Goal: Transaction & Acquisition: Book appointment/travel/reservation

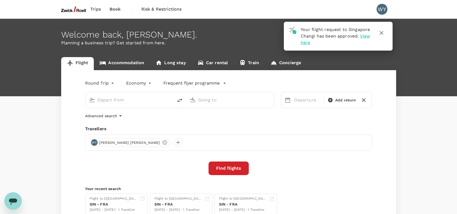
type input "roundtrip"
type input "Singapore Changi (SIN)"
type input "[GEOGRAPHIC_DATA] (FRA)"
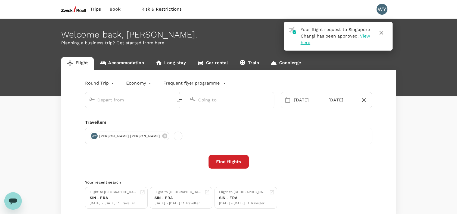
type input "Singapore Changi (SIN)"
type input "[GEOGRAPHIC_DATA] (FRA)"
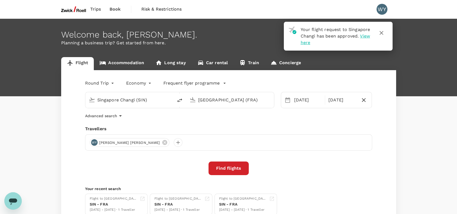
click at [316, 43] on span "View here" at bounding box center [336, 39] width 70 height 12
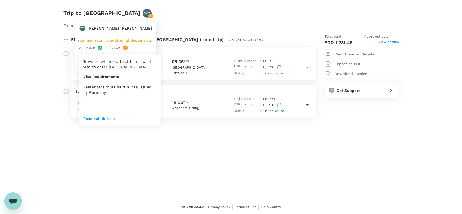
click at [124, 48] on icon at bounding box center [125, 47] width 5 height 5
click at [97, 117] on p "Read full details" at bounding box center [119, 118] width 73 height 5
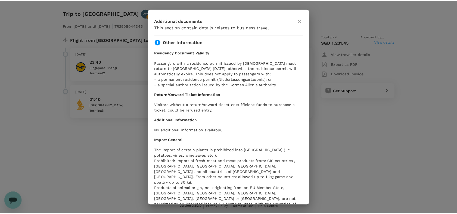
scroll to position [300, 0]
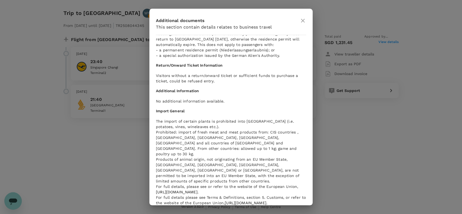
click at [302, 21] on icon at bounding box center [303, 21] width 4 height 4
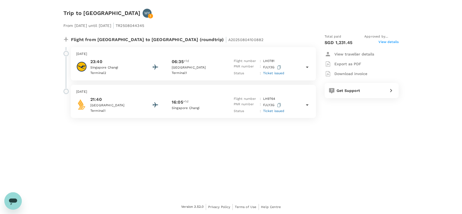
click at [145, 10] on div "From [DATE] until [DATE] | TR2508044345 Flight from [GEOGRAPHIC_DATA] to [GEOGR…" at bounding box center [227, 68] width 344 height 118
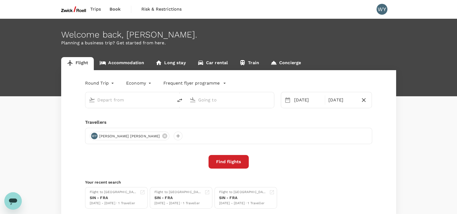
type input "Singapore Changi (SIN)"
type input "[GEOGRAPHIC_DATA] (FRA)"
type input "Singapore Changi (SIN)"
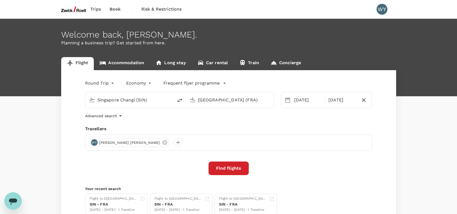
click at [226, 101] on input "[GEOGRAPHIC_DATA] (FRA)" at bounding box center [230, 100] width 64 height 8
click at [240, 121] on p "Penang Intl" at bounding box center [237, 121] width 95 height 5
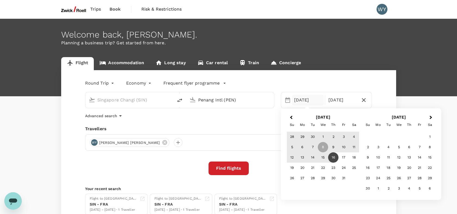
type input "Penang Intl (PEN)"
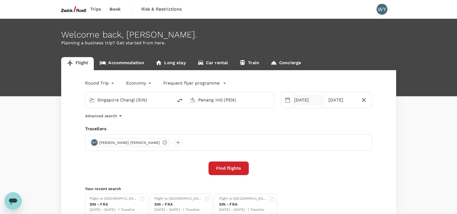
click at [317, 101] on div "[DATE]" at bounding box center [308, 100] width 32 height 11
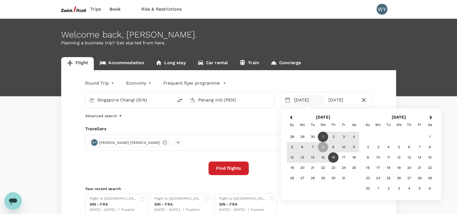
click at [322, 138] on div "1" at bounding box center [323, 137] width 10 height 10
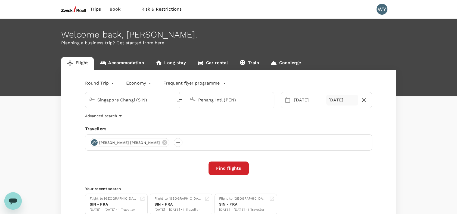
click at [354, 102] on div "[DATE]" at bounding box center [342, 100] width 32 height 11
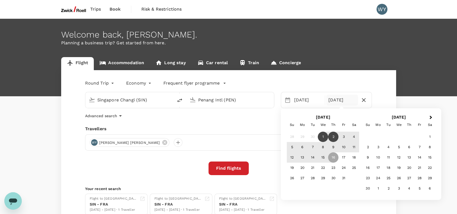
click at [332, 138] on div "2" at bounding box center [333, 137] width 10 height 10
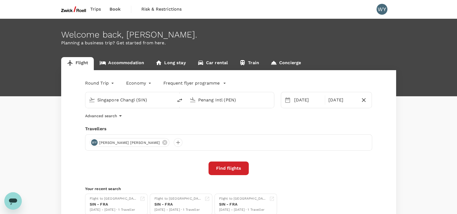
click at [227, 168] on button "Find flights" at bounding box center [228, 168] width 40 height 14
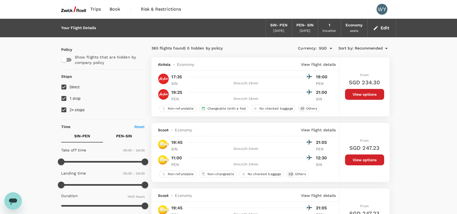
click at [65, 97] on input "1 stop" at bounding box center [63, 98] width 11 height 11
checkbox input "false"
click at [65, 109] on input "2+ stops" at bounding box center [63, 109] width 11 height 11
checkbox input "false"
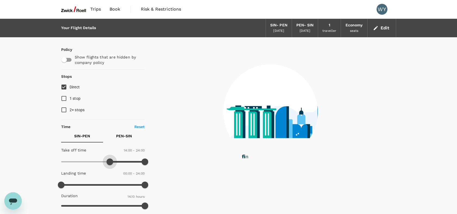
drag, startPoint x: 63, startPoint y: 161, endPoint x: 110, endPoint y: 163, distance: 47.6
click at [110, 163] on span at bounding box center [110, 161] width 7 height 7
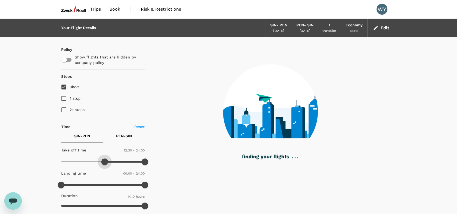
type input "690"
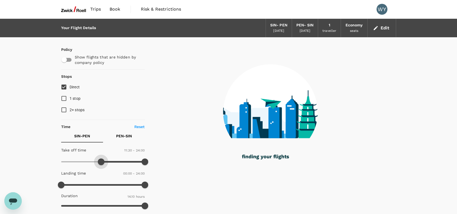
drag, startPoint x: 108, startPoint y: 161, endPoint x: 102, endPoint y: 161, distance: 6.0
click at [102, 161] on span at bounding box center [101, 161] width 7 height 7
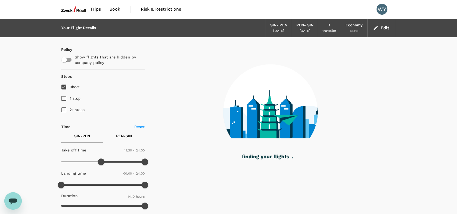
click at [124, 134] on p "PEN - SIN" at bounding box center [124, 135] width 16 height 5
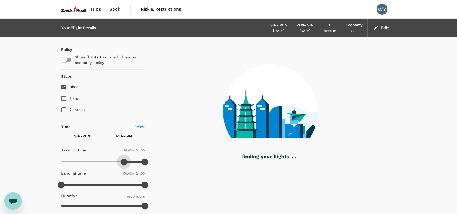
drag, startPoint x: 62, startPoint y: 163, endPoint x: 124, endPoint y: 167, distance: 62.1
click at [124, 167] on div "Take off time 18:00 - 24:00 Landing time 00:00 - 24:00 Duration 16.20 hours" at bounding box center [102, 178] width 86 height 67
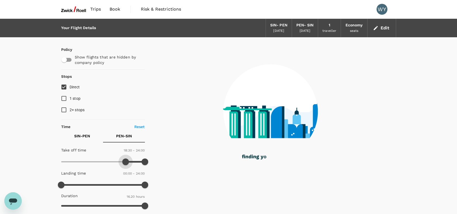
type input "1140"
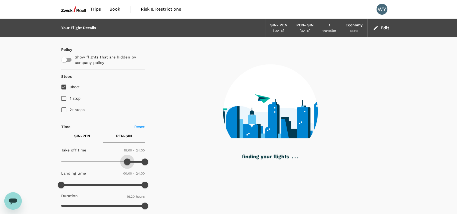
drag, startPoint x: 122, startPoint y: 162, endPoint x: 128, endPoint y: 163, distance: 6.4
click at [128, 163] on span at bounding box center [127, 161] width 7 height 7
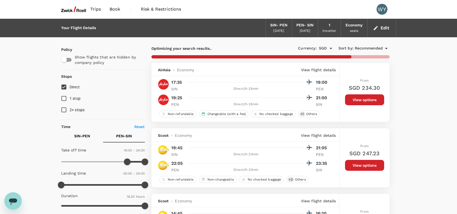
scroll to position [121, 0]
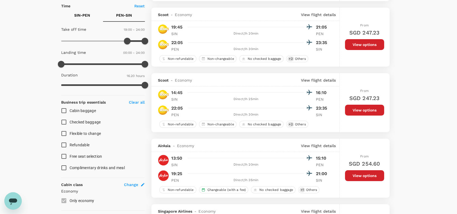
click at [80, 16] on p "SIN - PEN" at bounding box center [82, 15] width 16 height 5
drag, startPoint x: 144, startPoint y: 43, endPoint x: 122, endPoint y: 43, distance: 21.8
click at [122, 43] on span at bounding box center [122, 41] width 7 height 7
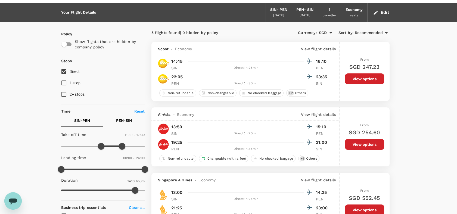
scroll to position [76, 0]
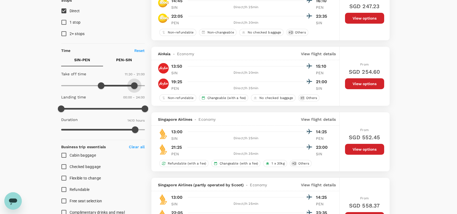
type input "1440"
drag, startPoint x: 121, startPoint y: 86, endPoint x: 151, endPoint y: 86, distance: 29.6
click at [151, 86] on div "Policy Show flights that are hidden by company policy Stops Direct 1 stop 2+ st…" at bounding box center [228, 181] width 335 height 440
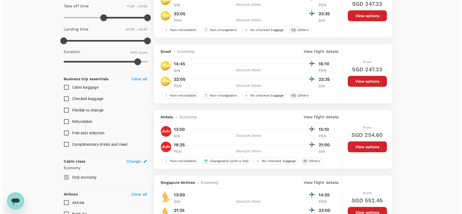
scroll to position [114, 0]
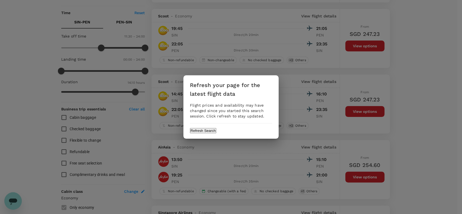
click at [216, 131] on button "Refresh Search" at bounding box center [203, 130] width 26 height 5
